Goal: Navigation & Orientation: Find specific page/section

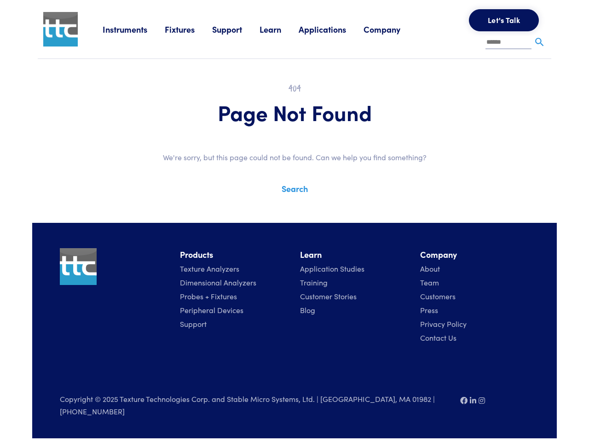
click at [295, 214] on div "Instruments Texture Analyzers Measure any physical product characteristic. TA.X…" at bounding box center [294, 219] width 525 height 438
click at [134, 29] on link "Instruments" at bounding box center [134, 29] width 62 height 12
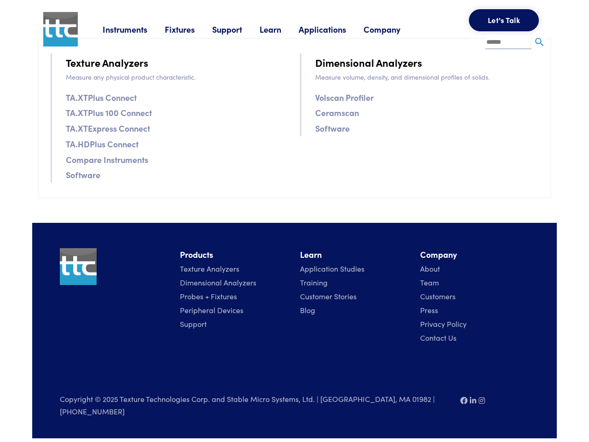
click at [190, 29] on link "Fixtures" at bounding box center [188, 29] width 47 height 12
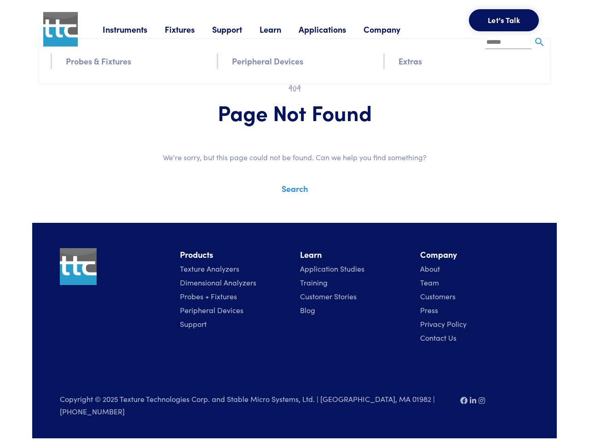
click at [238, 29] on link "Support" at bounding box center [235, 29] width 47 height 12
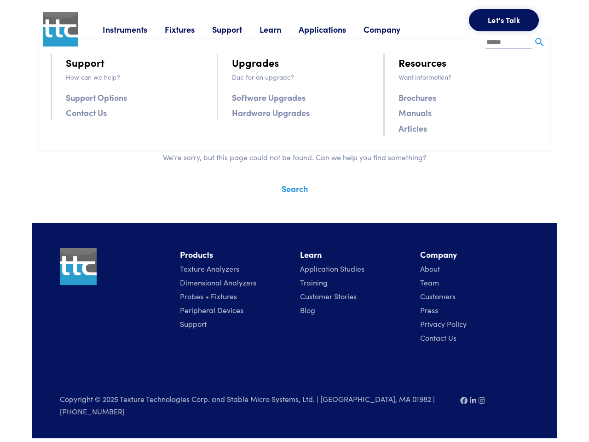
click at [282, 29] on link "Learn" at bounding box center [279, 29] width 39 height 12
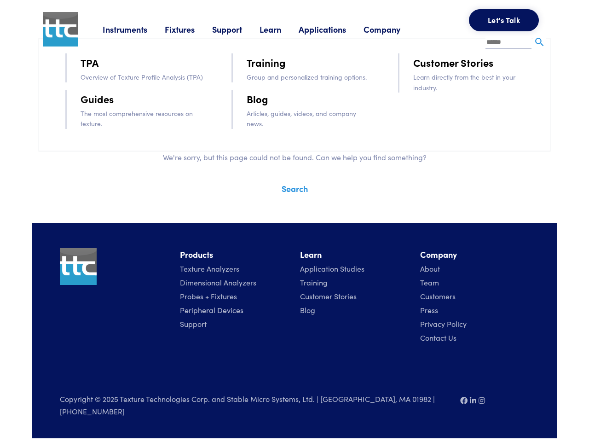
click at [335, 29] on link "Applications" at bounding box center [331, 29] width 65 height 12
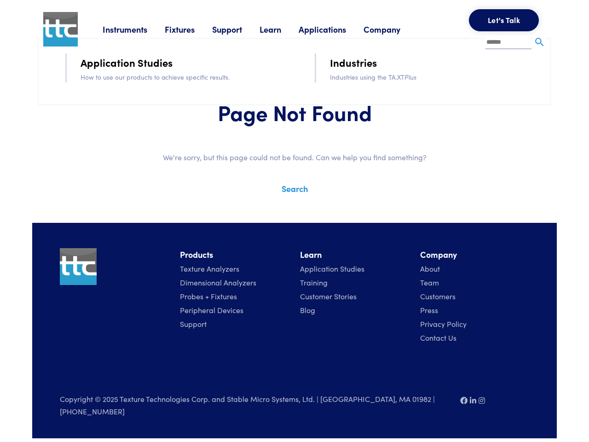
click at [395, 29] on link "Company" at bounding box center [391, 29] width 54 height 12
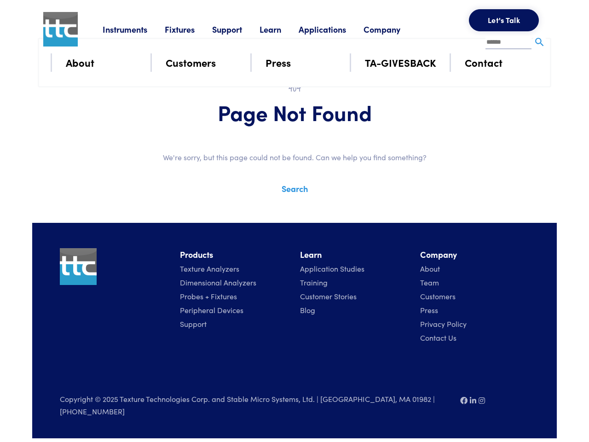
click at [504, 20] on button "Let's Talk" at bounding box center [504, 20] width 70 height 22
click at [0, 0] on div "**********" at bounding box center [0, 0] width 0 height 0
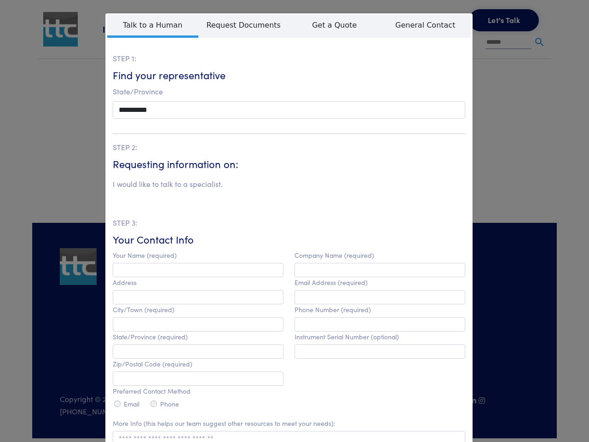
click at [285, 438] on html "Instruments Texture Analyzers Measure any physical product characteristic. TA.X…" at bounding box center [294, 219] width 589 height 438
